Goal: Information Seeking & Learning: Learn about a topic

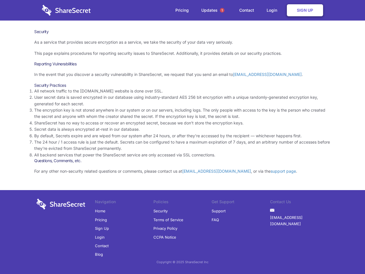
click at [183, 137] on li "By default, Secrets expire and are wiped from our system after 24 hours, or aft…" at bounding box center [182, 136] width 297 height 6
click at [222, 10] on span "1" at bounding box center [222, 10] width 5 height 5
